Goal: Information Seeking & Learning: Learn about a topic

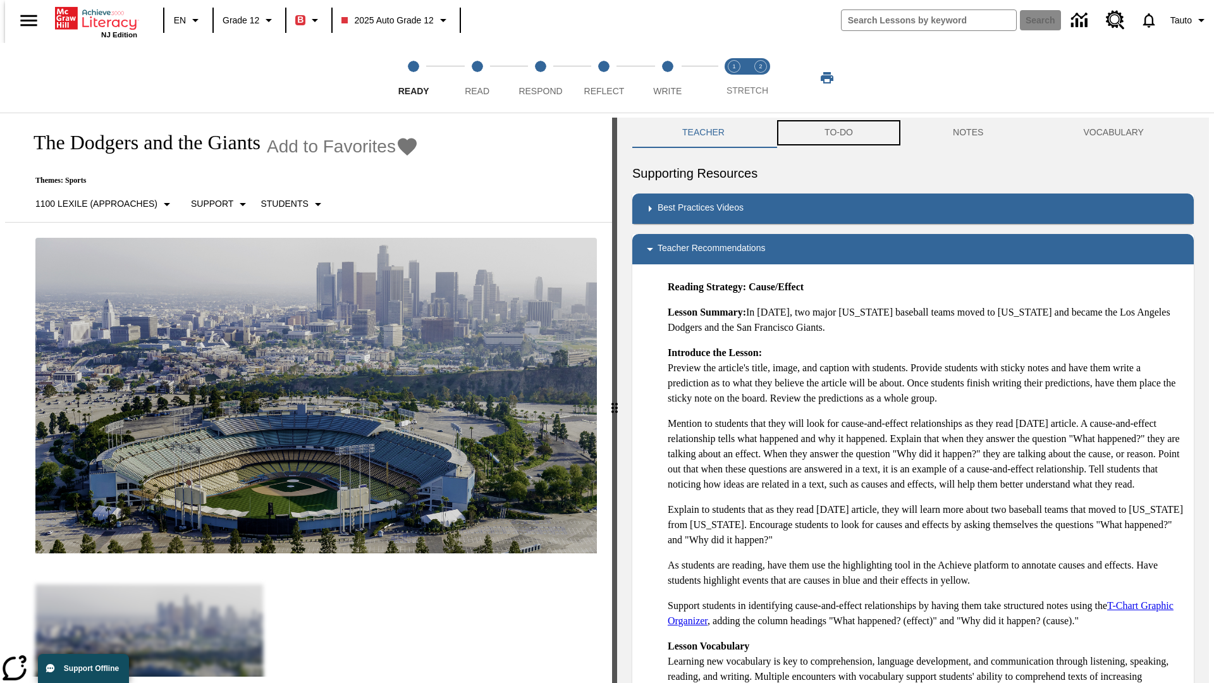
click at [838, 133] on button "TO-DO" at bounding box center [839, 133] width 128 height 30
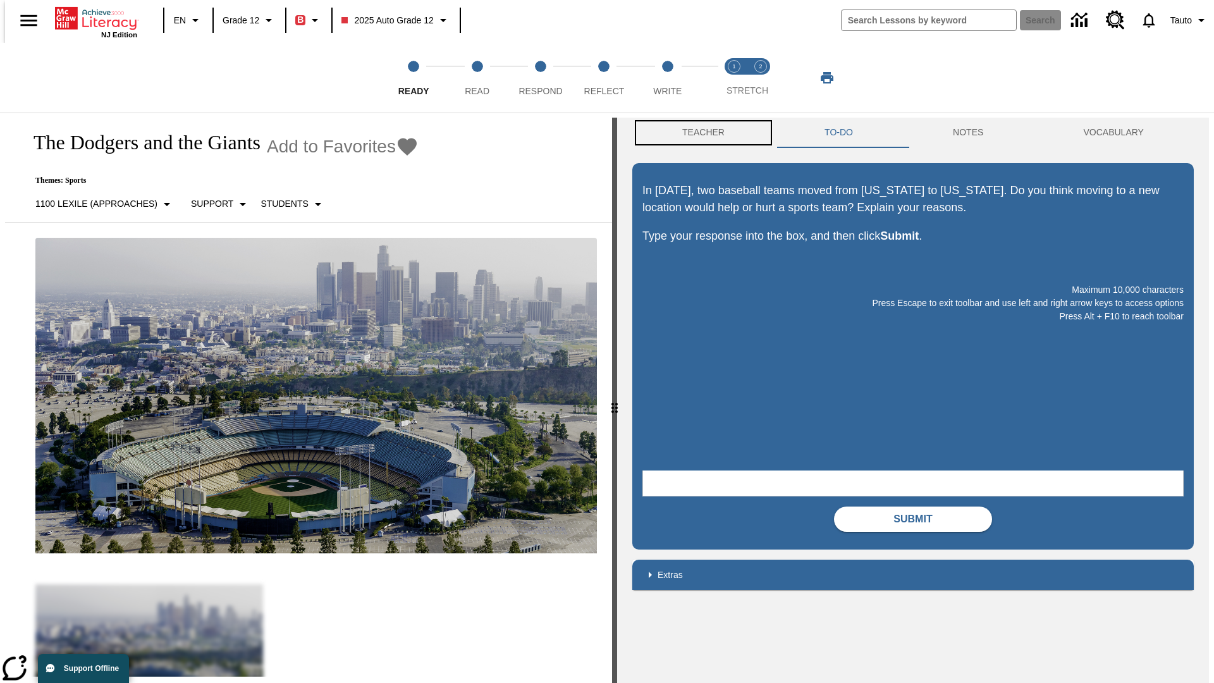
scroll to position [1, 0]
click at [700, 133] on button "Teacher" at bounding box center [704, 132] width 142 height 30
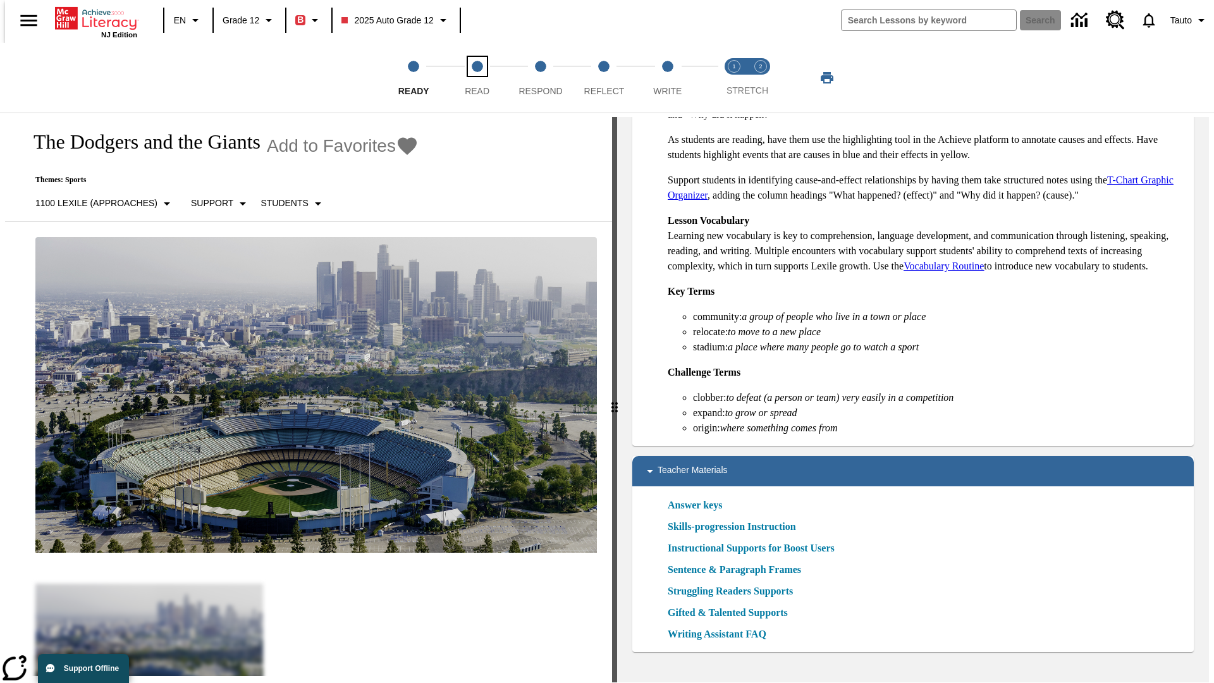
click at [477, 78] on span "Read" at bounding box center [477, 86] width 25 height 23
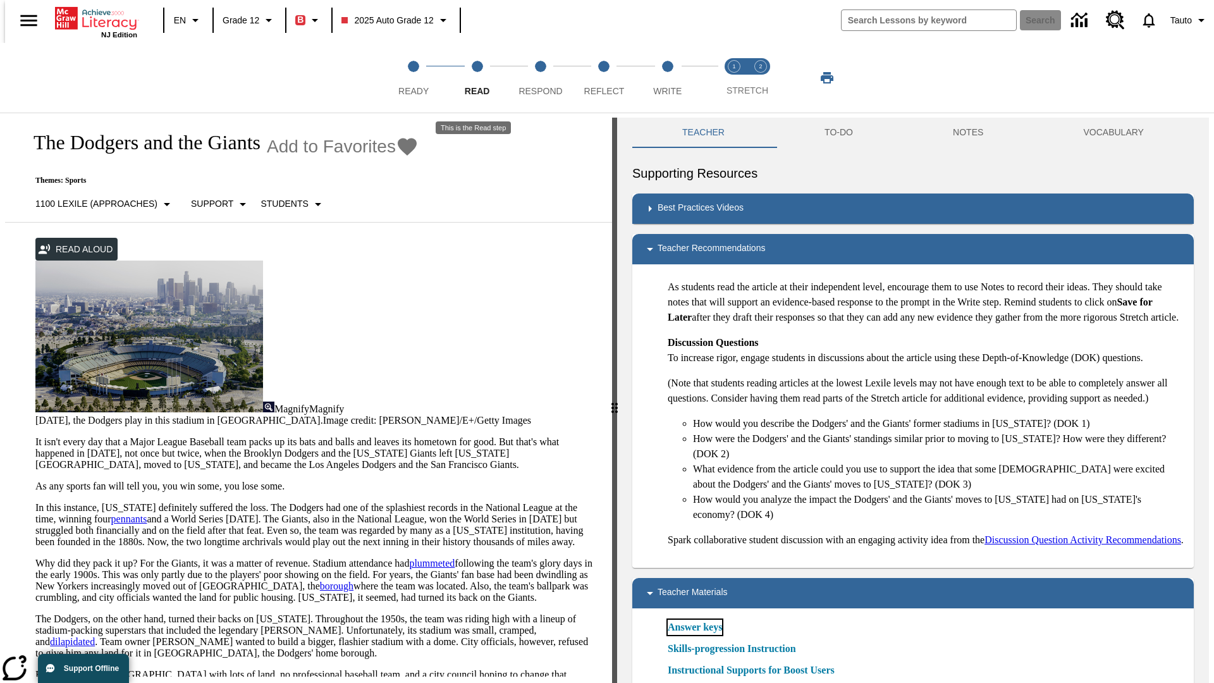
click at [695, 635] on link "Answer keys" at bounding box center [695, 627] width 54 height 15
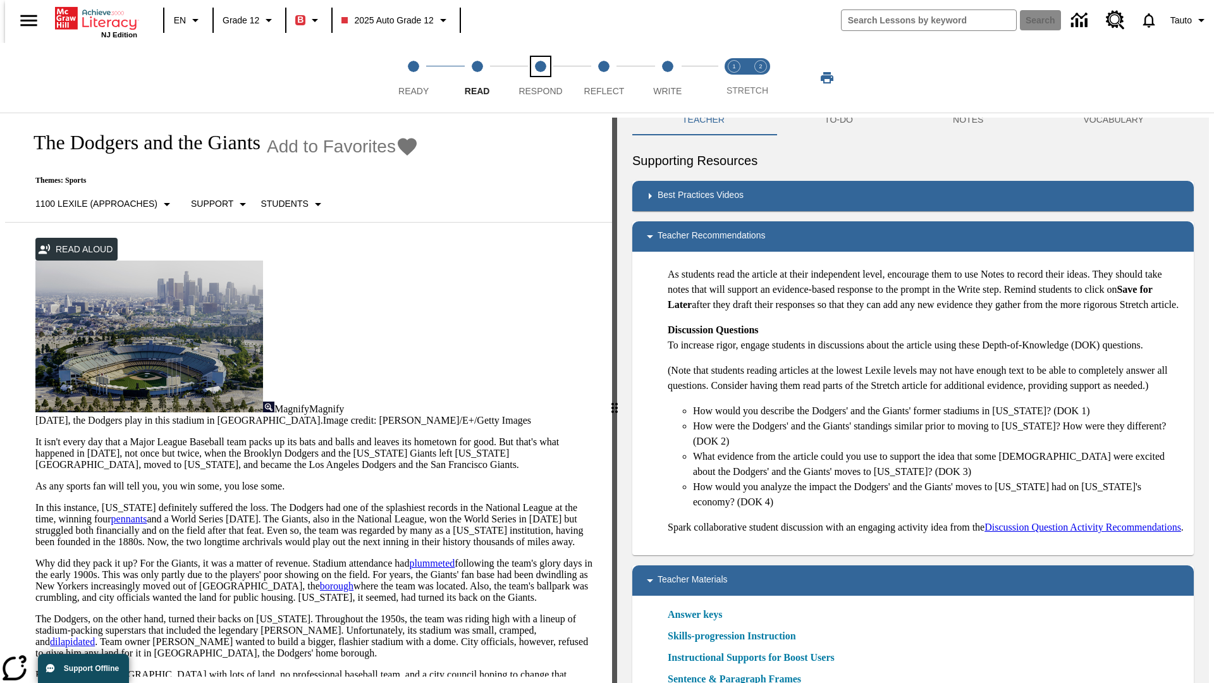
click at [541, 78] on span "Respond" at bounding box center [541, 86] width 44 height 23
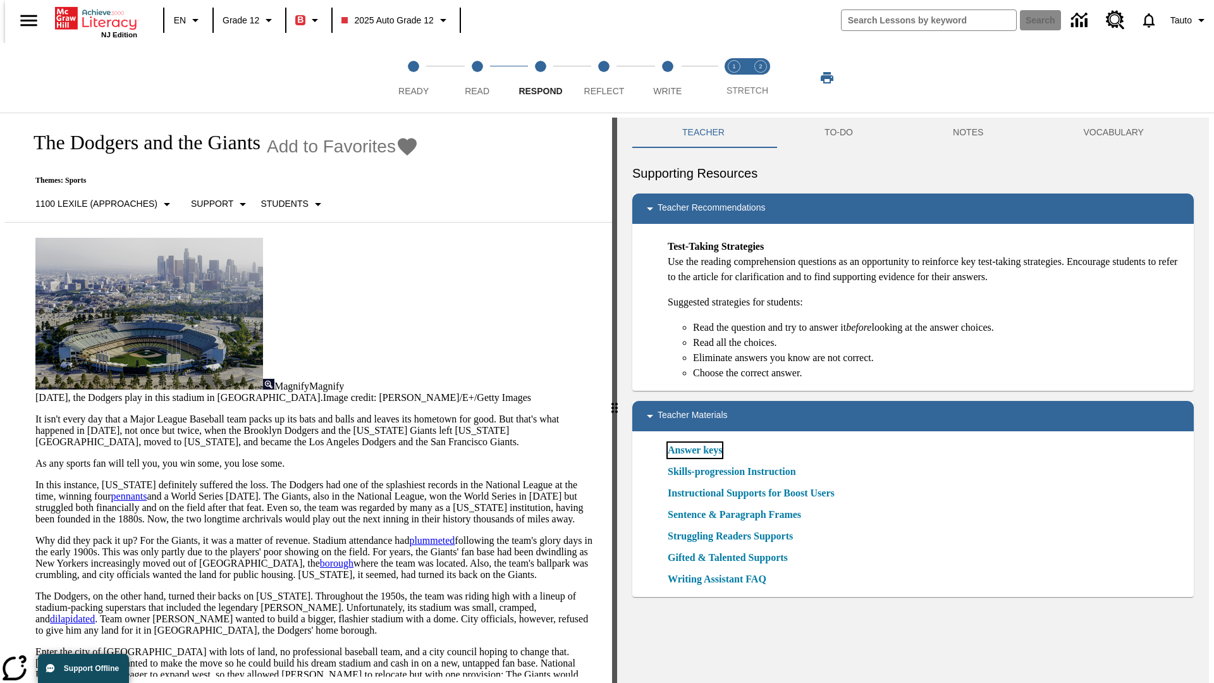
click at [695, 450] on link "Answer keys" at bounding box center [695, 450] width 54 height 15
click at [604, 78] on span "Reflect" at bounding box center [604, 86] width 40 height 23
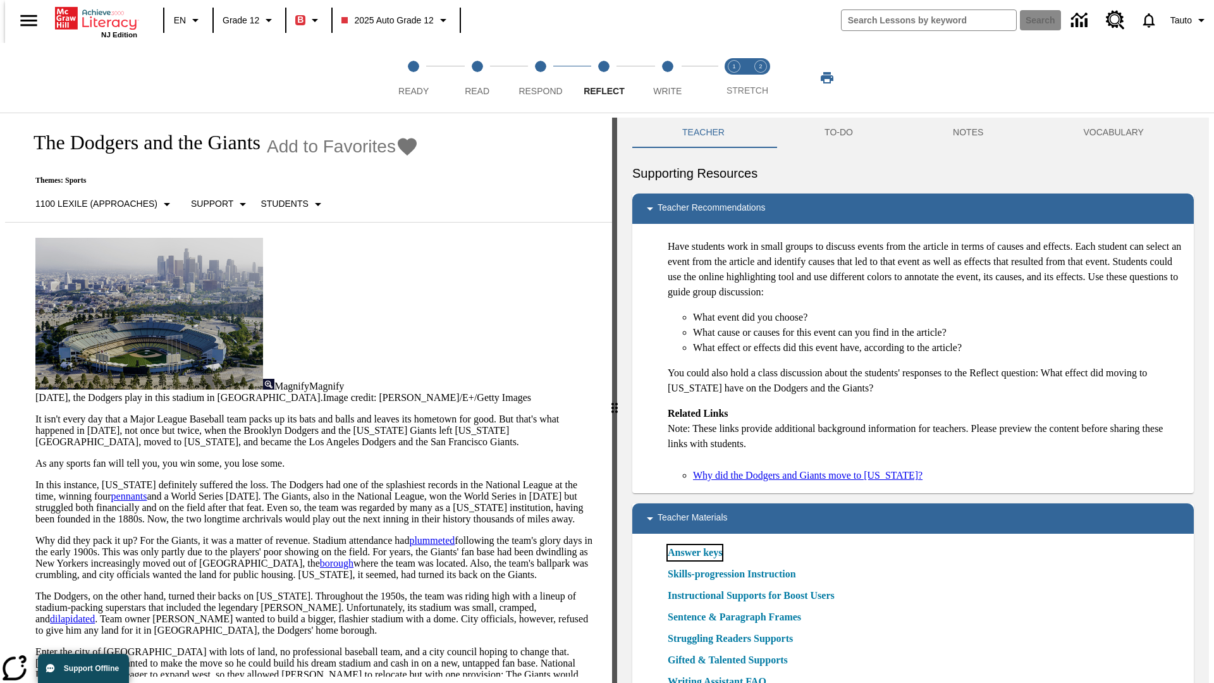
click at [695, 553] on link "Answer keys" at bounding box center [695, 552] width 54 height 15
